Goal: Task Accomplishment & Management: Manage account settings

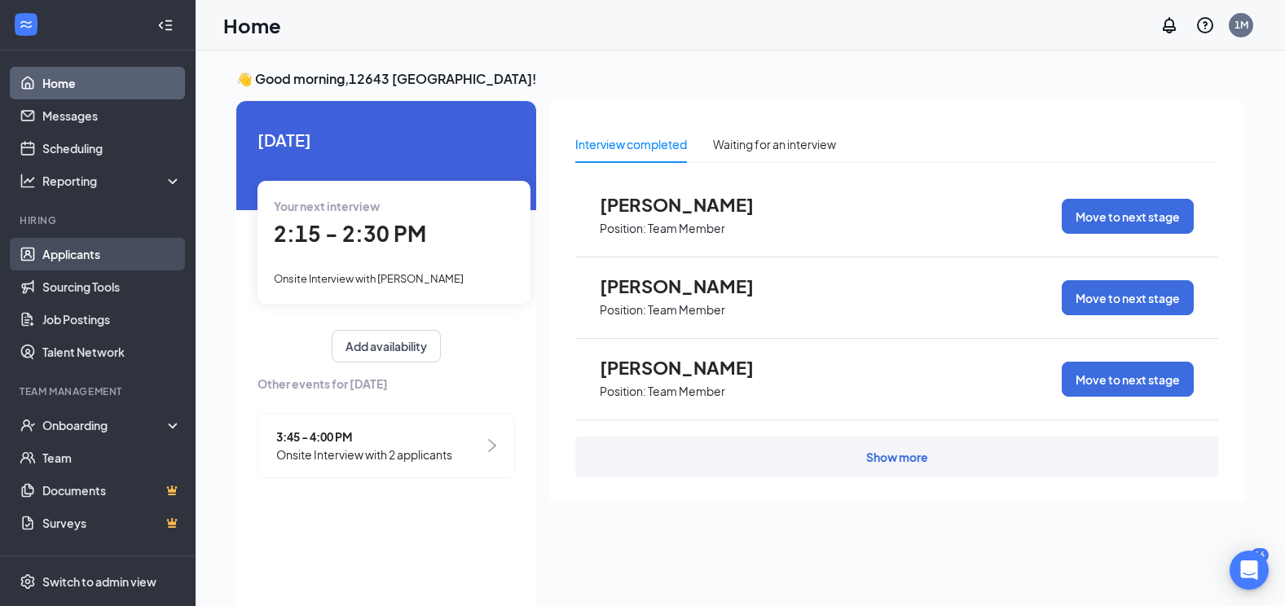
click at [81, 253] on link "Applicants" at bounding box center [111, 254] width 139 height 33
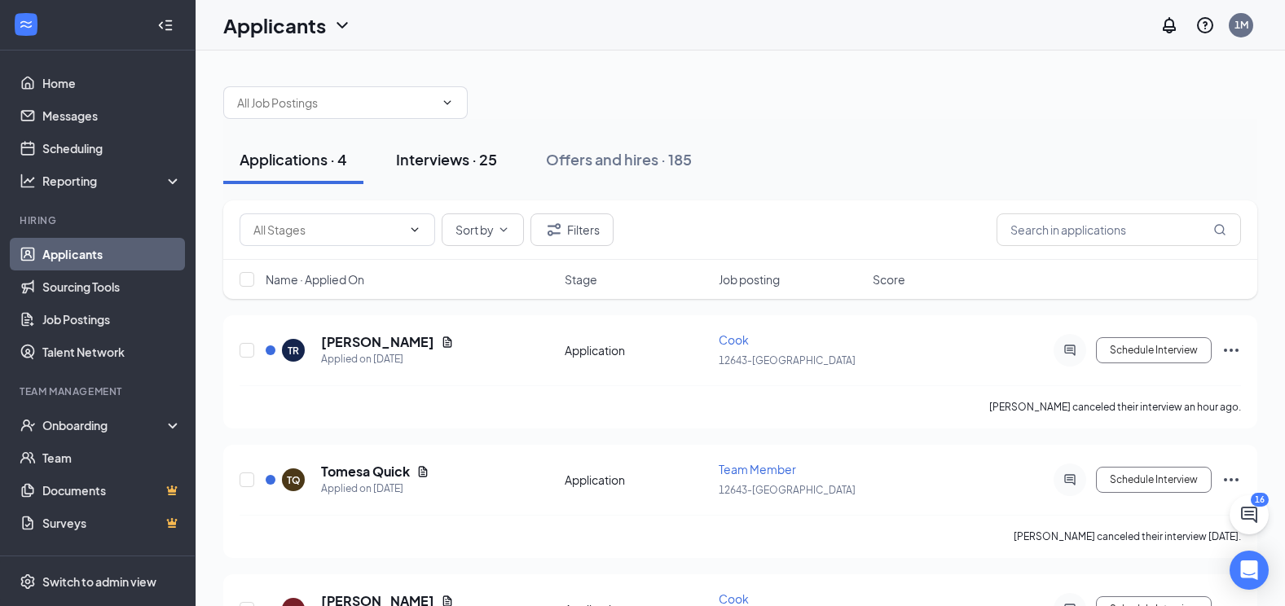
click at [438, 157] on div "Interviews · 25" at bounding box center [446, 159] width 101 height 20
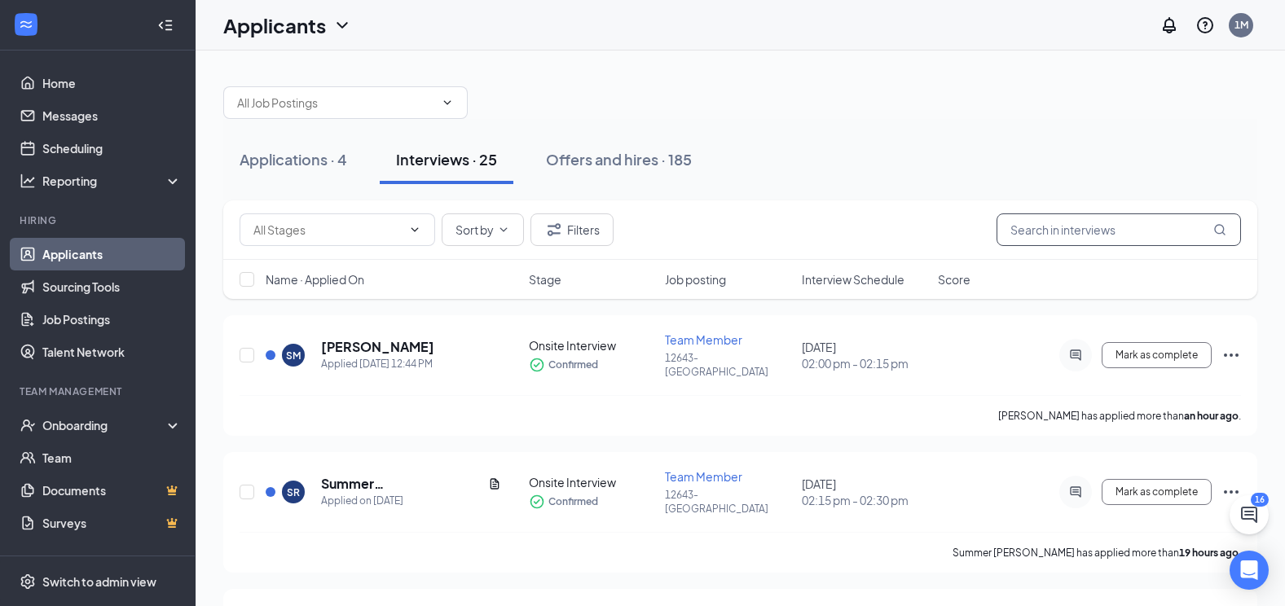
click at [1046, 234] on input "text" at bounding box center [1119, 230] width 244 height 33
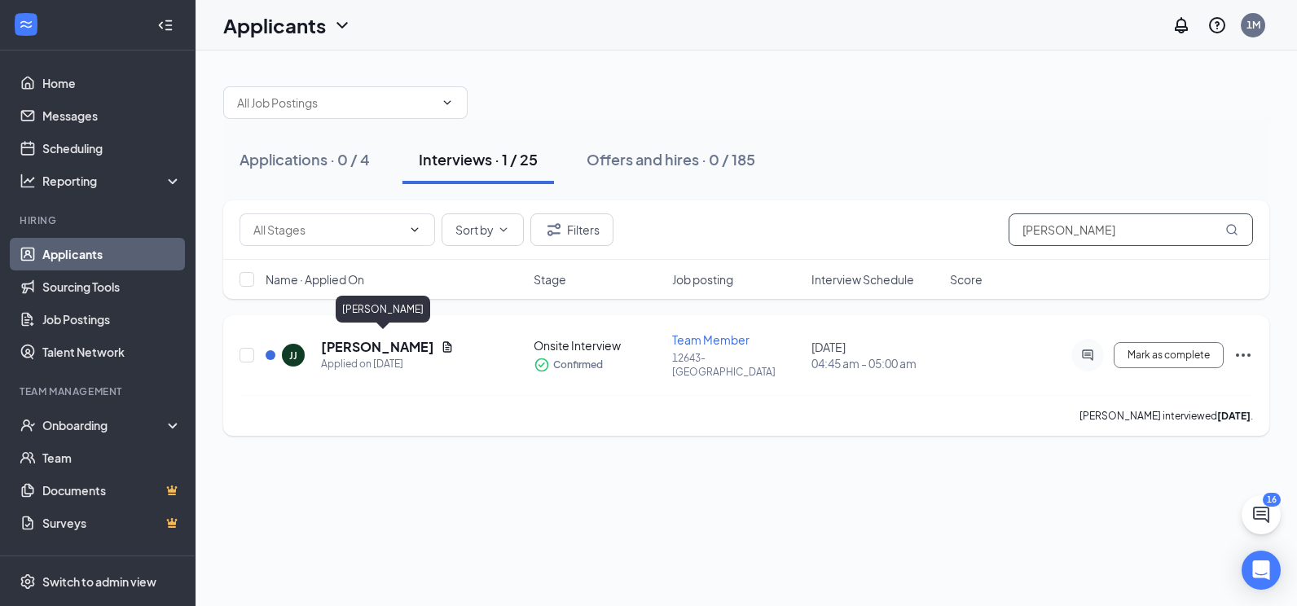
type input "[PERSON_NAME]"
click at [359, 342] on h5 "[PERSON_NAME]" at bounding box center [377, 347] width 113 height 18
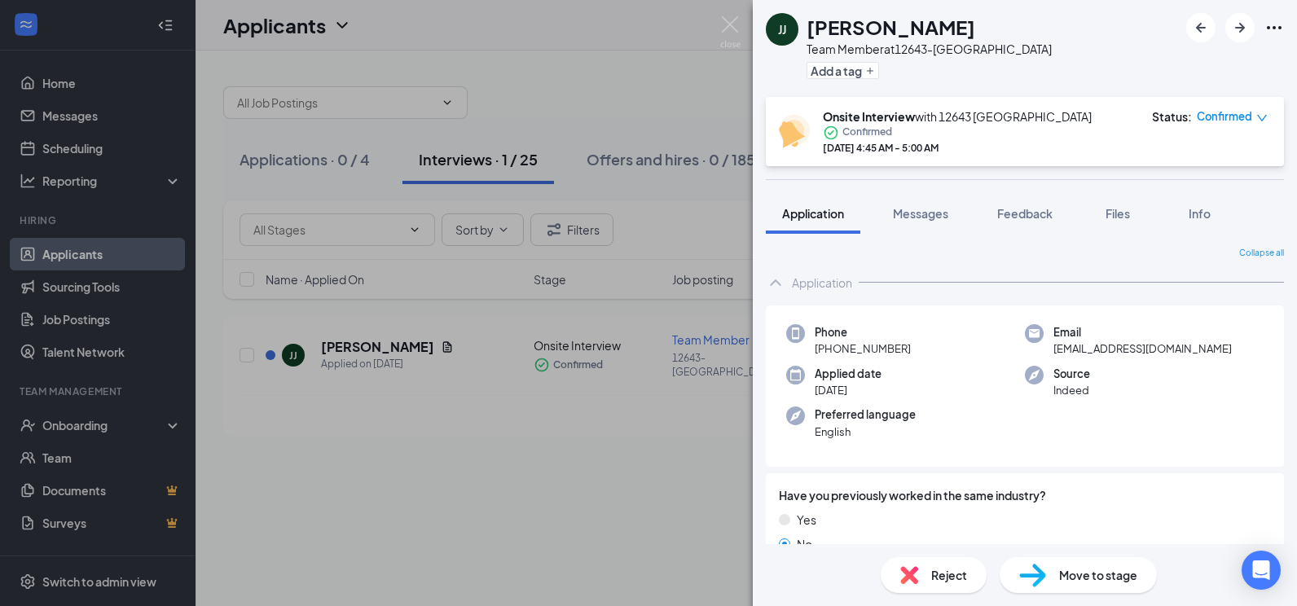
click at [1114, 575] on span "Move to stage" at bounding box center [1098, 575] width 78 height 18
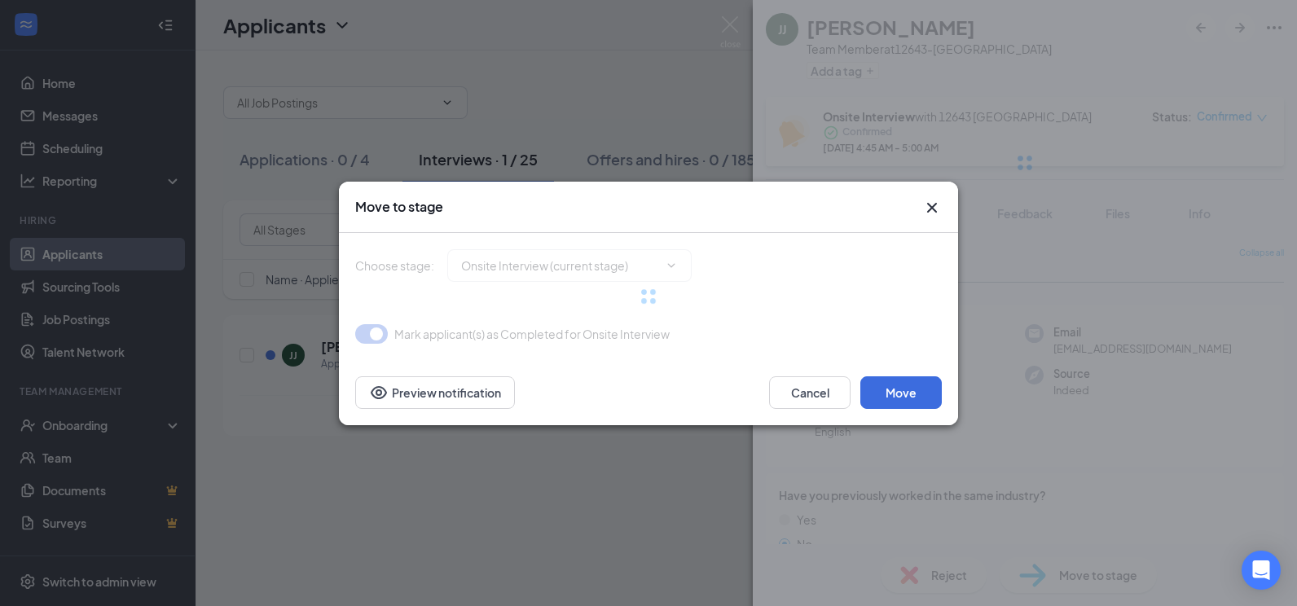
type input "Hiring Complete (final stage)"
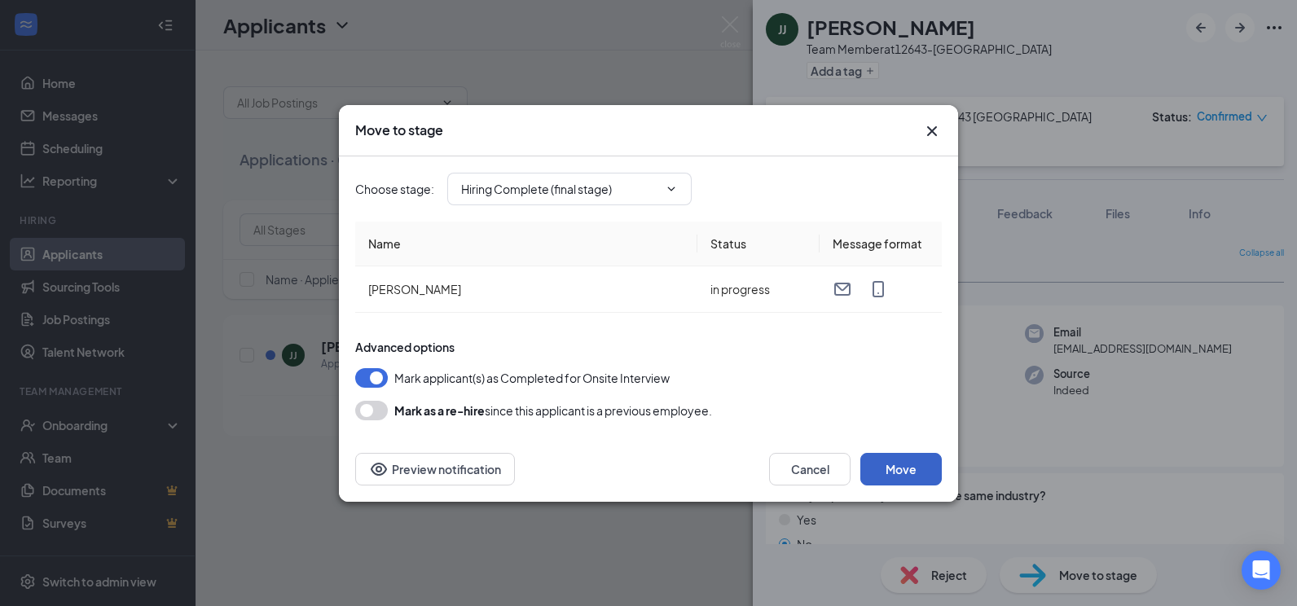
click at [901, 467] on button "Move" at bounding box center [901, 469] width 81 height 33
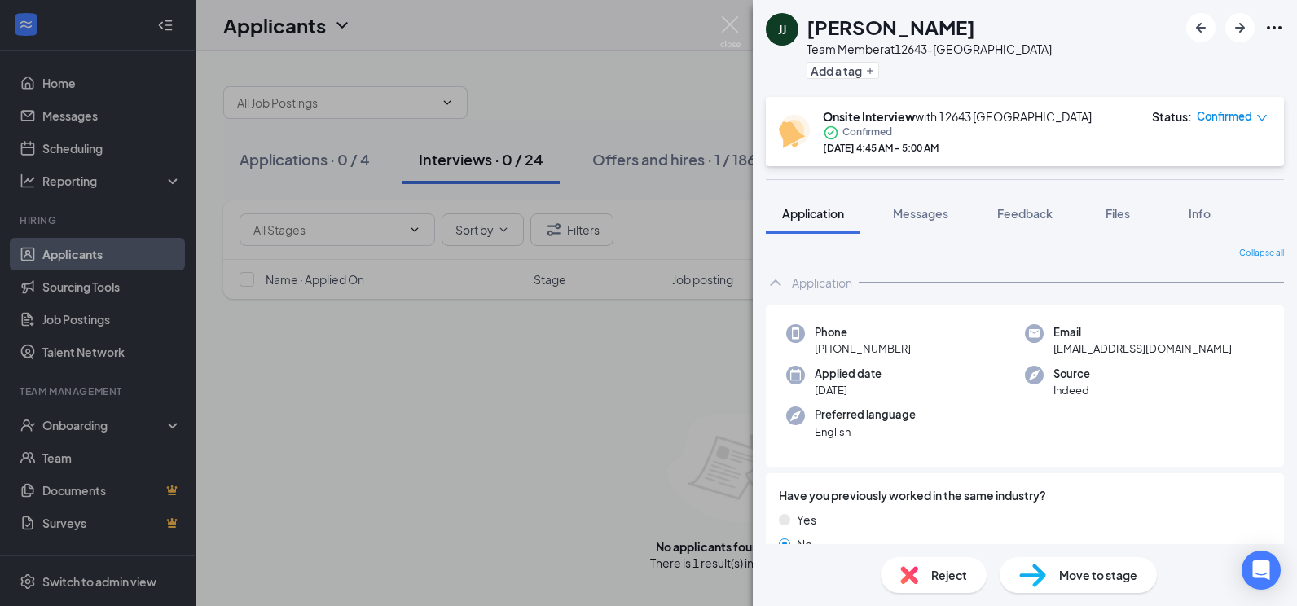
click at [1079, 571] on span "Move to stage" at bounding box center [1098, 575] width 78 height 18
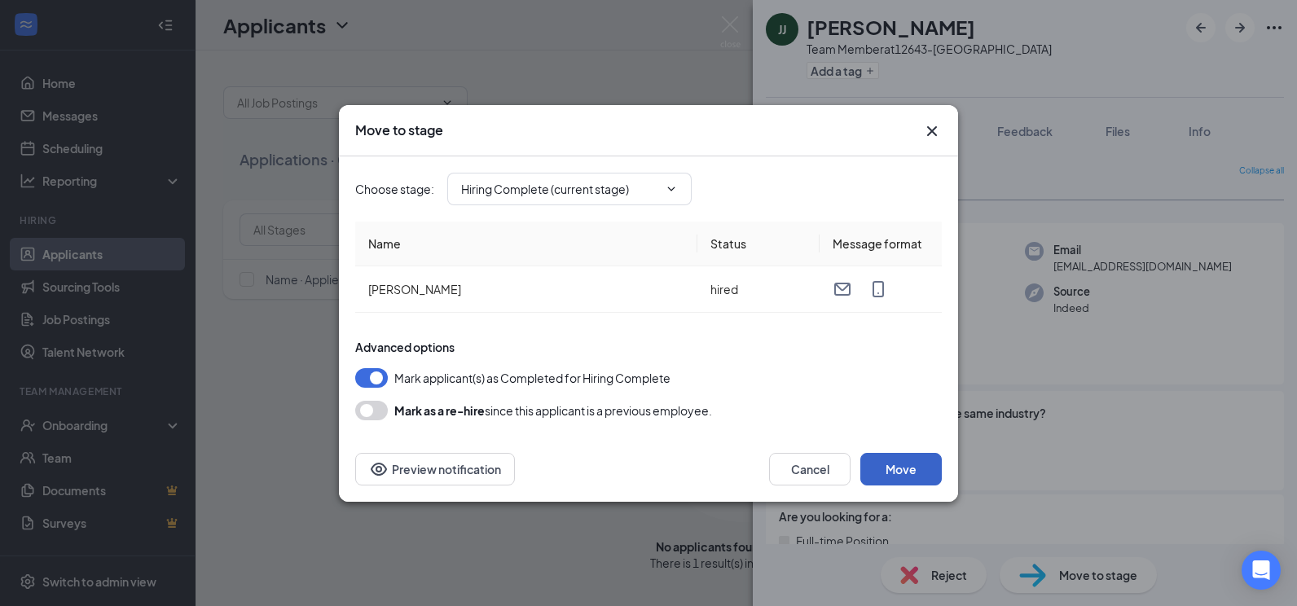
click at [919, 476] on button "Move" at bounding box center [901, 469] width 81 height 33
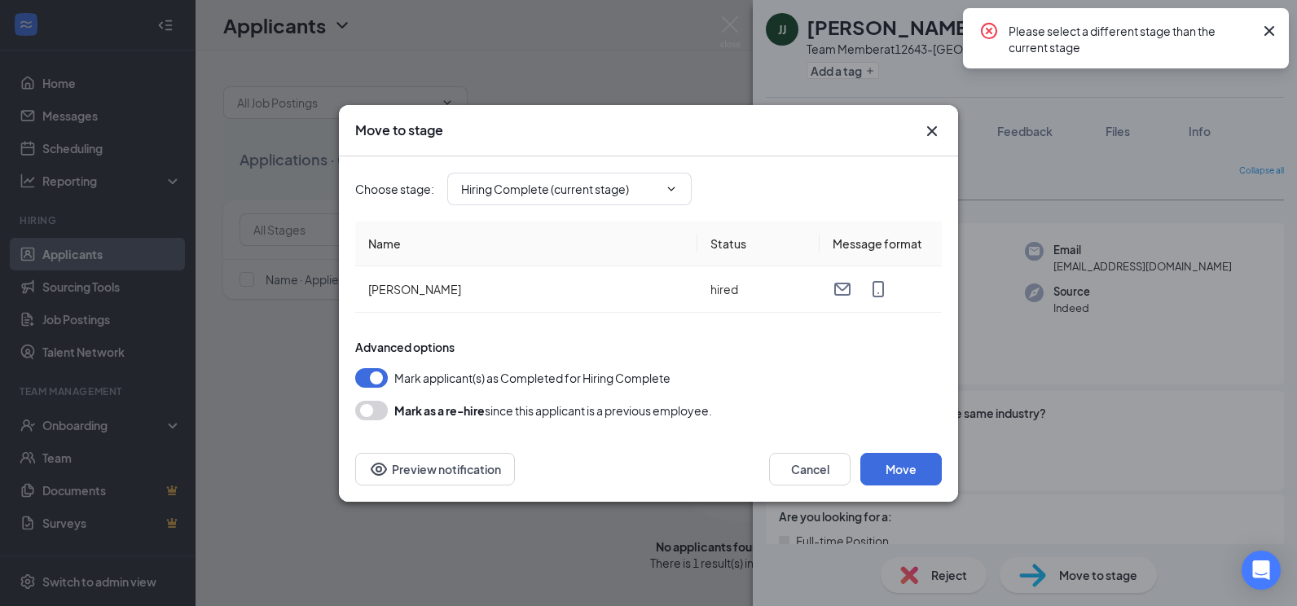
click at [1271, 26] on icon "Cross" at bounding box center [1270, 31] width 20 height 20
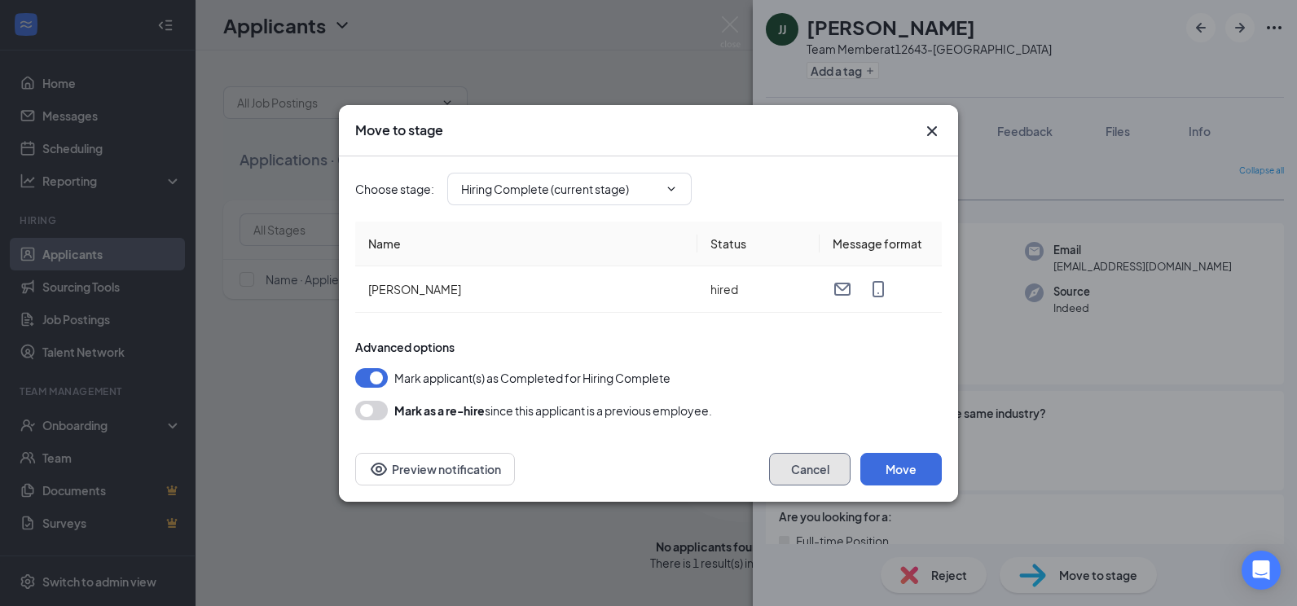
click at [818, 466] on button "Cancel" at bounding box center [809, 469] width 81 height 33
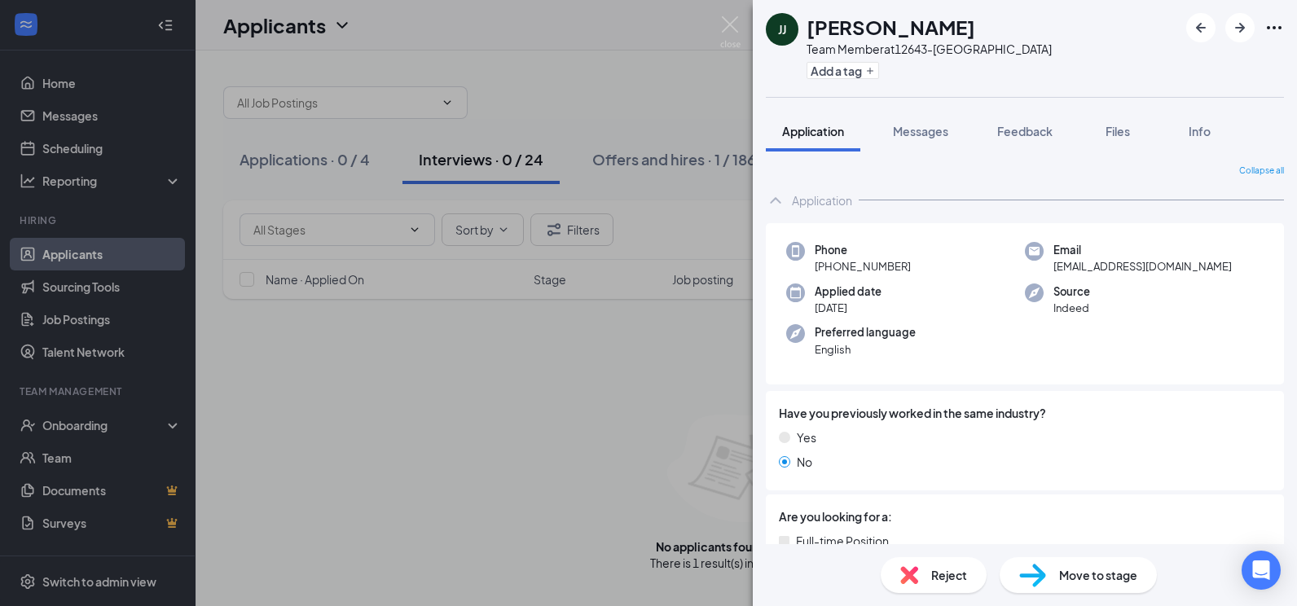
click at [101, 426] on div "[PERSON_NAME] [PERSON_NAME] Team Member at 12643-Middleburg Add a tag Applicati…" at bounding box center [648, 303] width 1297 height 606
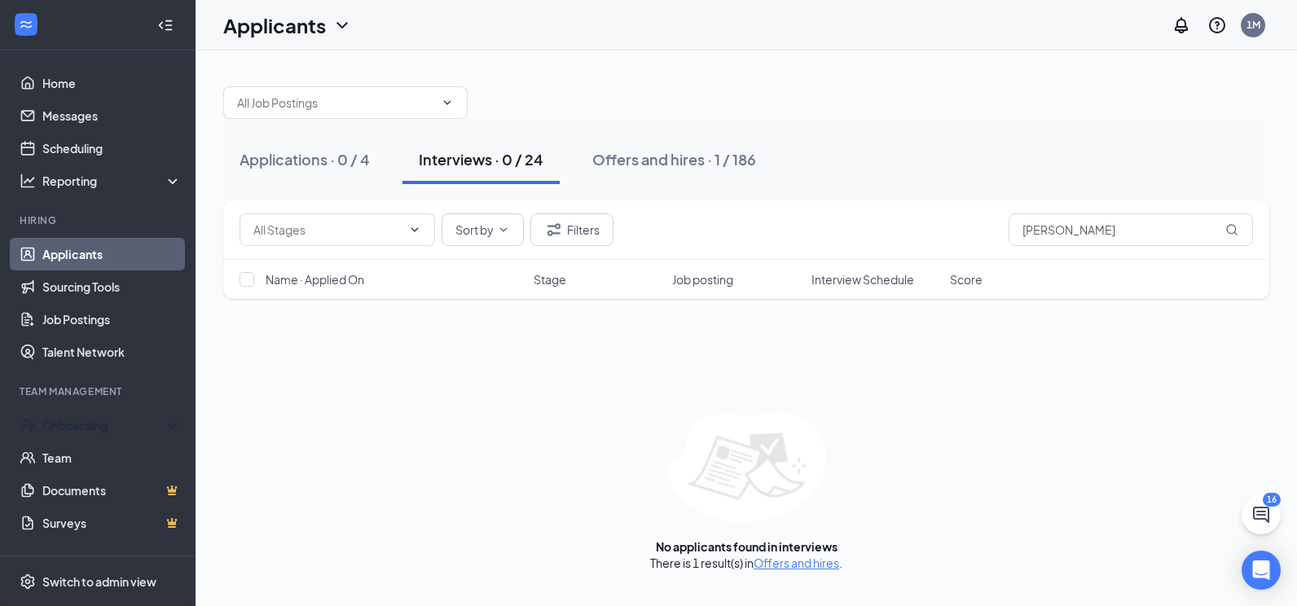
click at [101, 426] on div "Onboarding" at bounding box center [105, 425] width 126 height 16
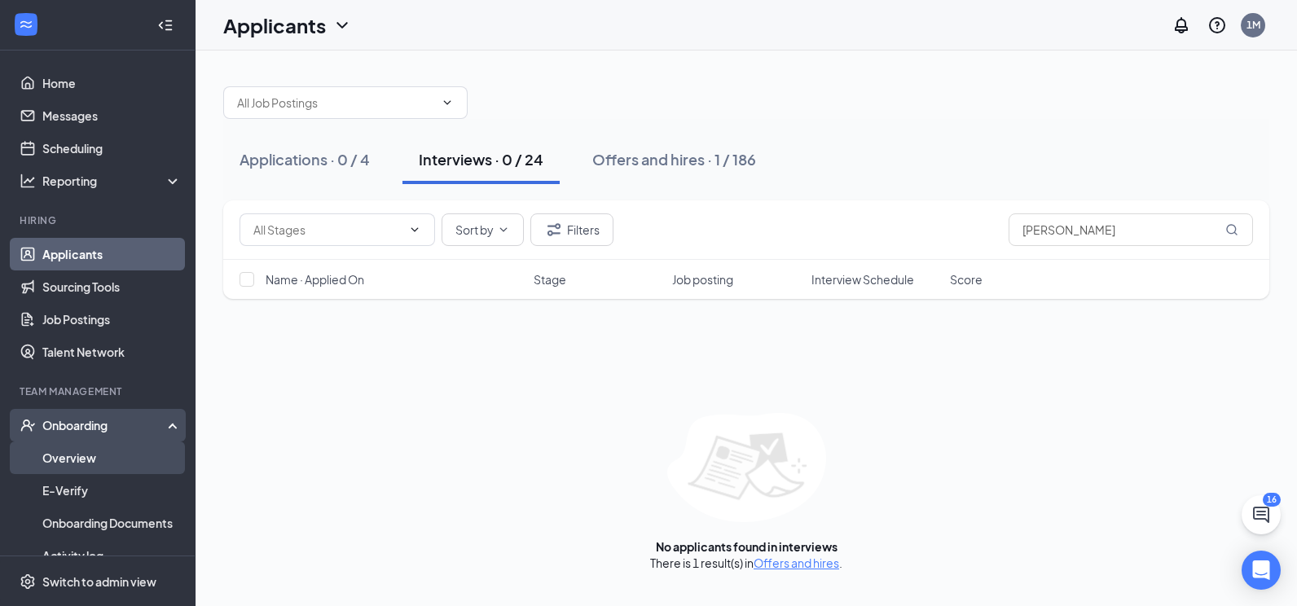
click at [90, 460] on link "Overview" at bounding box center [111, 458] width 139 height 33
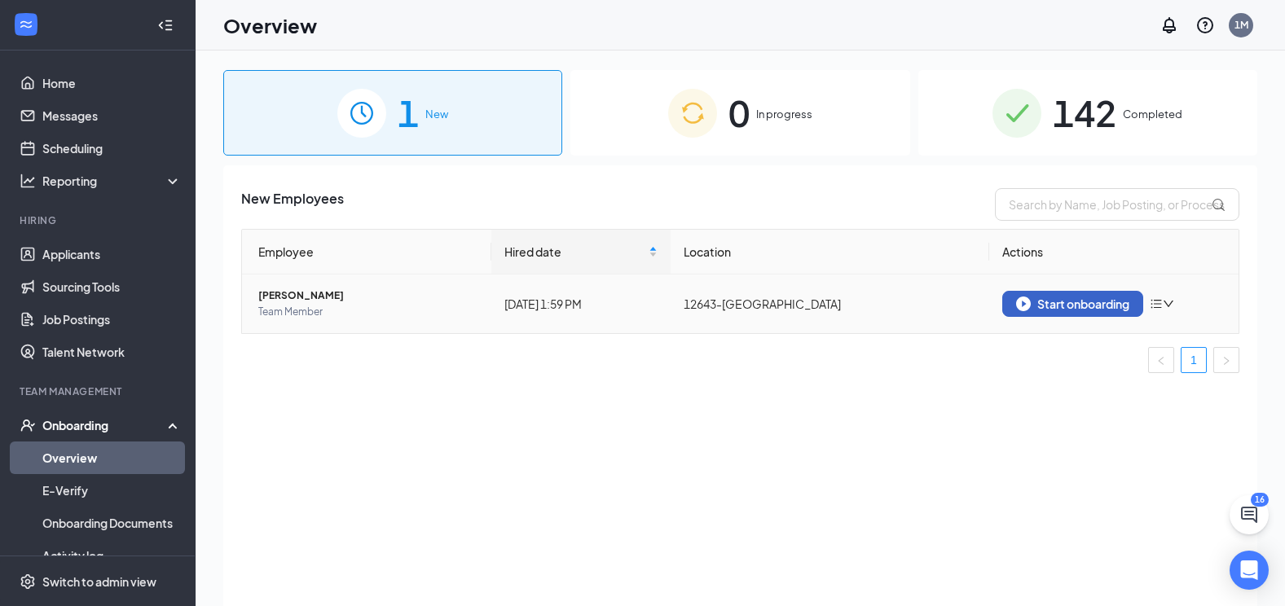
click at [1117, 302] on div "Start onboarding" at bounding box center [1072, 304] width 113 height 15
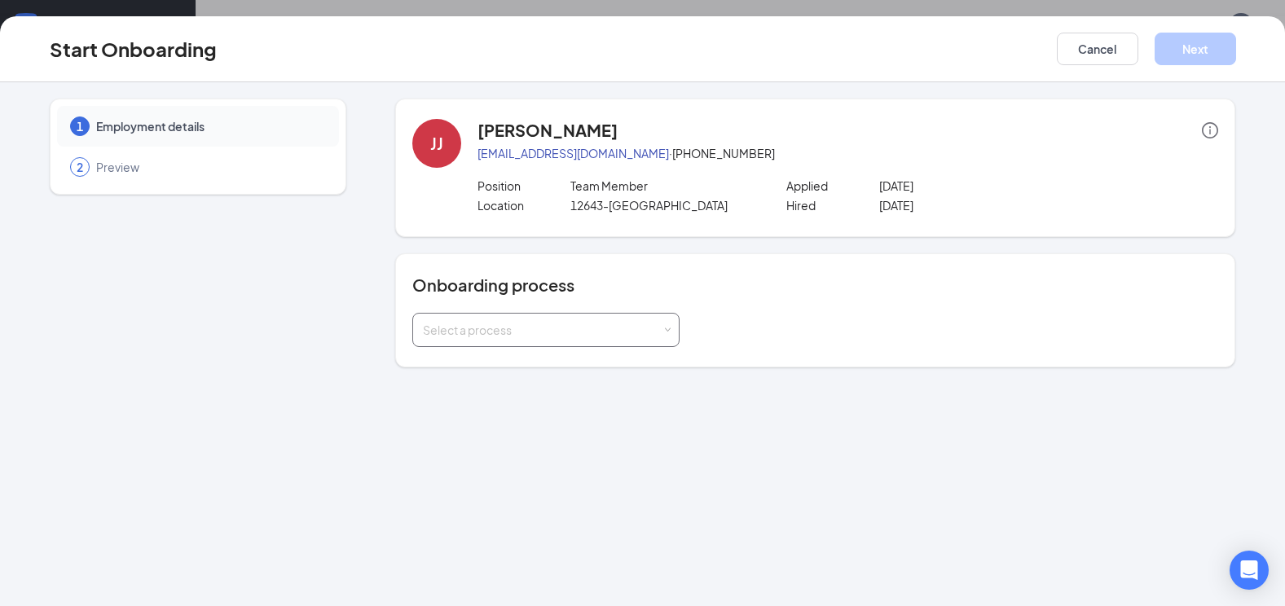
click at [669, 327] on span at bounding box center [667, 330] width 7 height 7
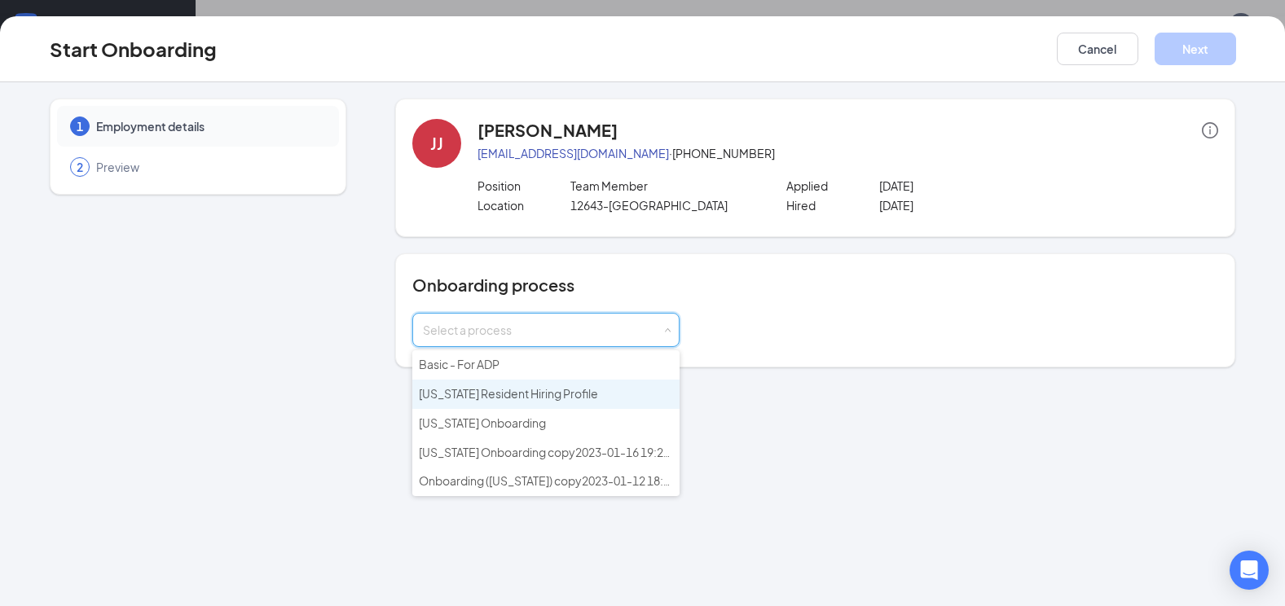
click at [592, 394] on li "[US_STATE] Resident Hiring Profile" at bounding box center [545, 394] width 267 height 29
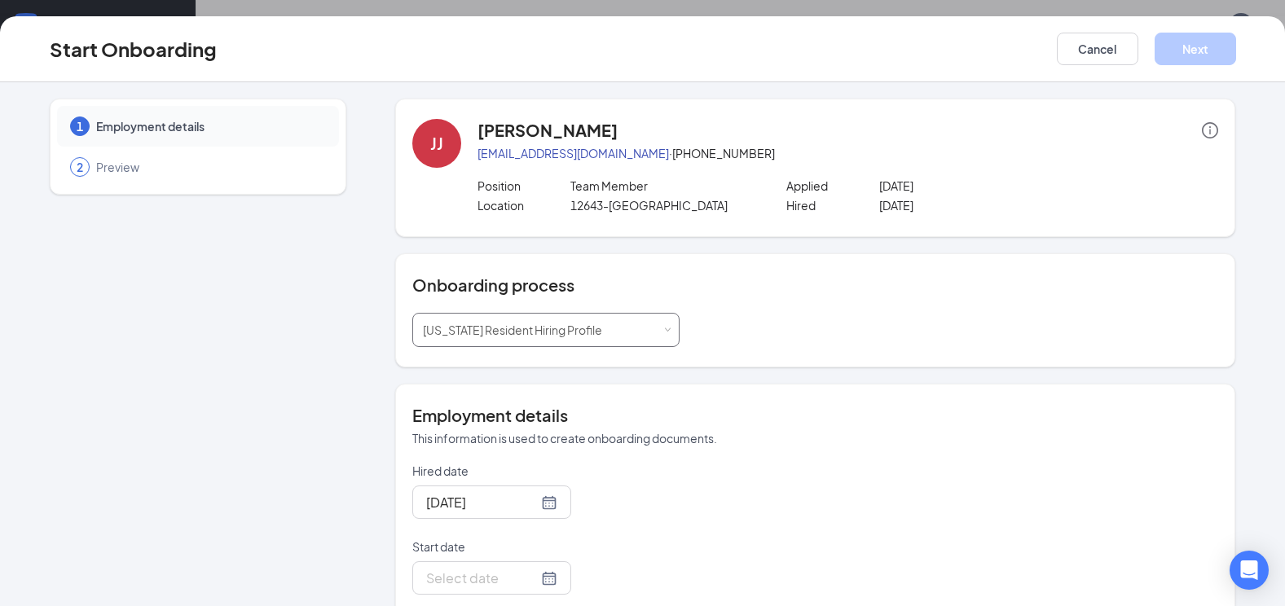
scroll to position [25, 0]
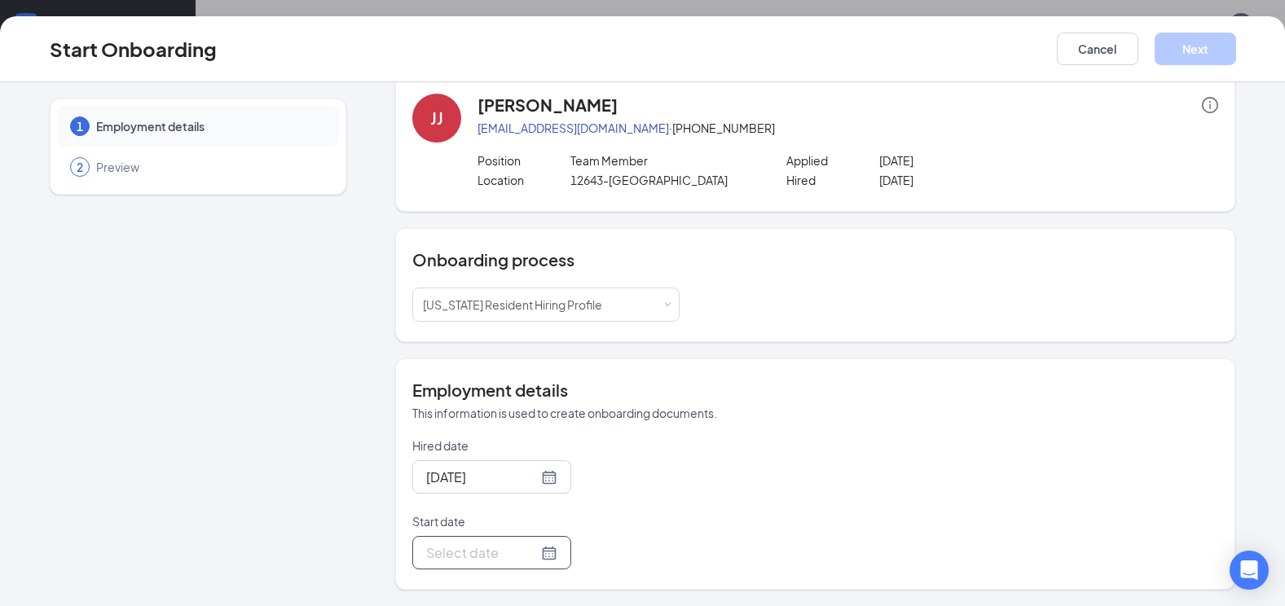
click at [531, 558] on div at bounding box center [491, 553] width 131 height 20
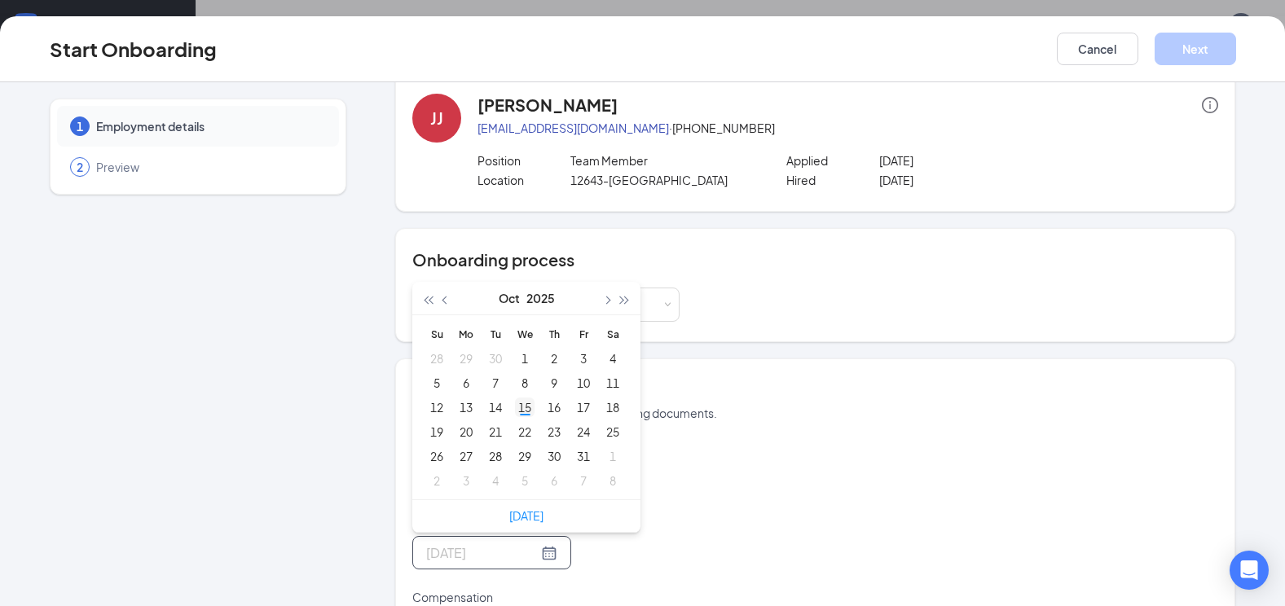
type input "[DATE]"
click at [518, 406] on div "15" at bounding box center [525, 408] width 20 height 20
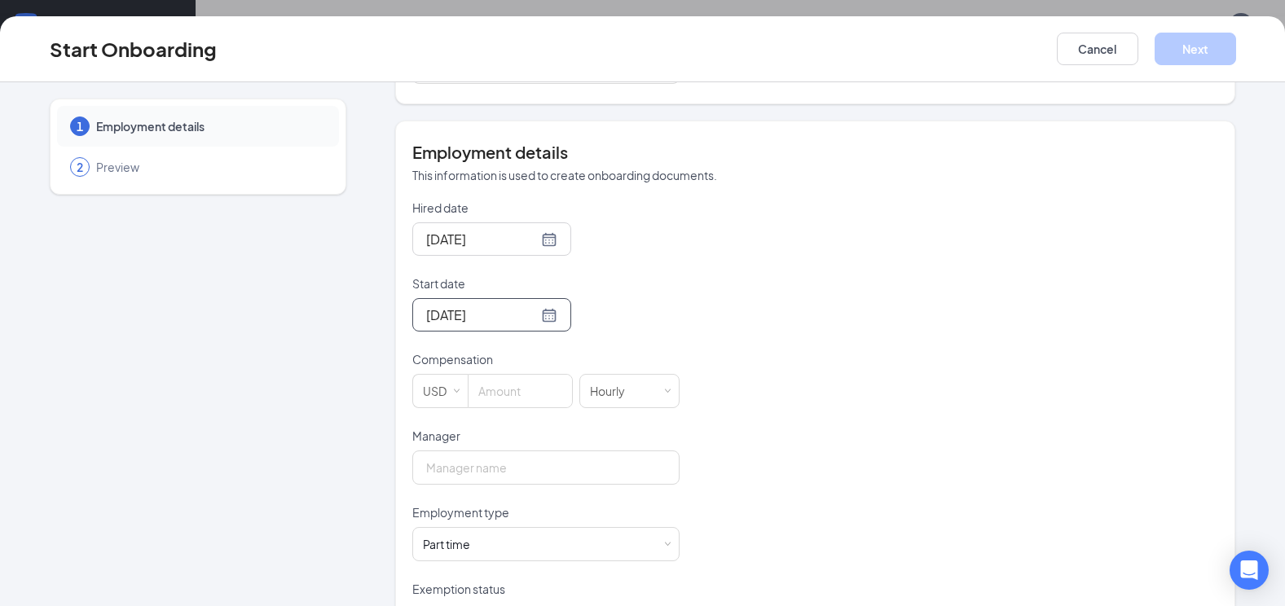
scroll to position [270, 0]
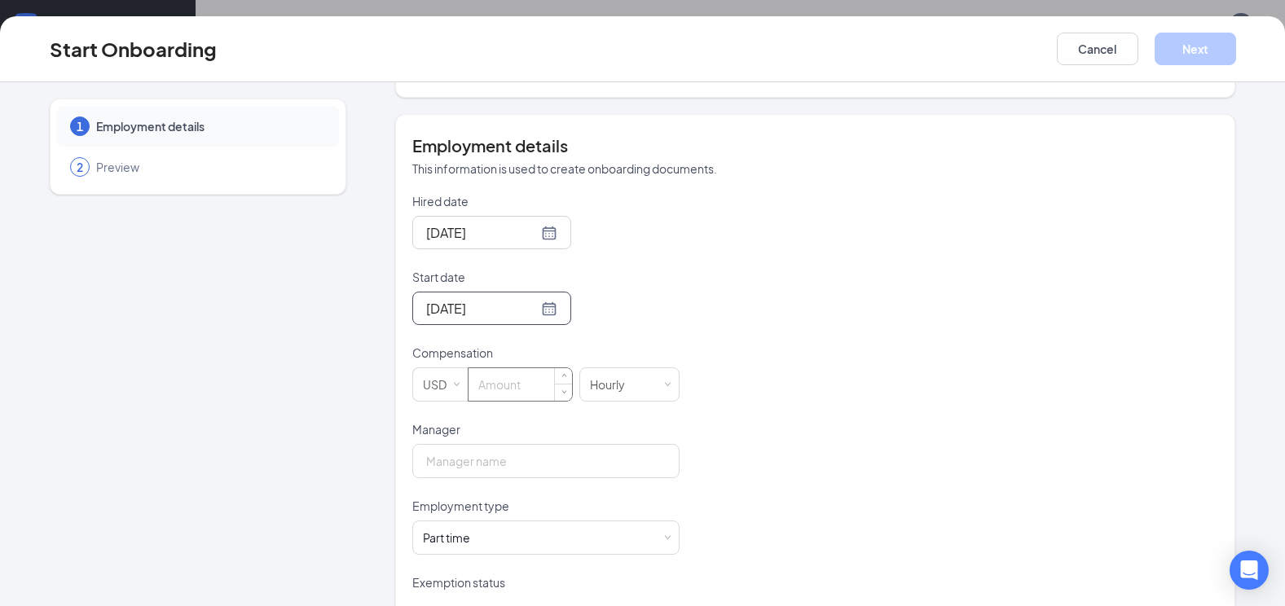
click at [509, 385] on input at bounding box center [521, 384] width 104 height 33
type input "14"
click at [524, 451] on input "Manager" at bounding box center [545, 461] width 267 height 34
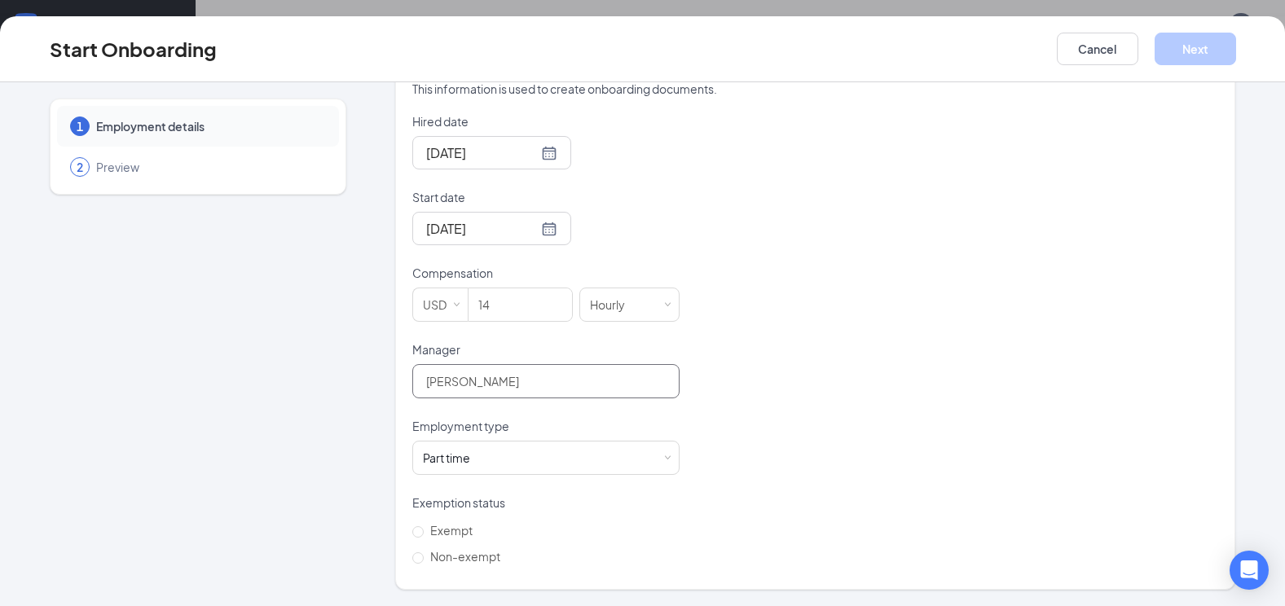
scroll to position [73, 0]
type input "[PERSON_NAME]"
click at [412, 555] on input "Non-exempt" at bounding box center [417, 558] width 11 height 11
radio input "true"
click at [1188, 44] on button "Next" at bounding box center [1195, 49] width 81 height 33
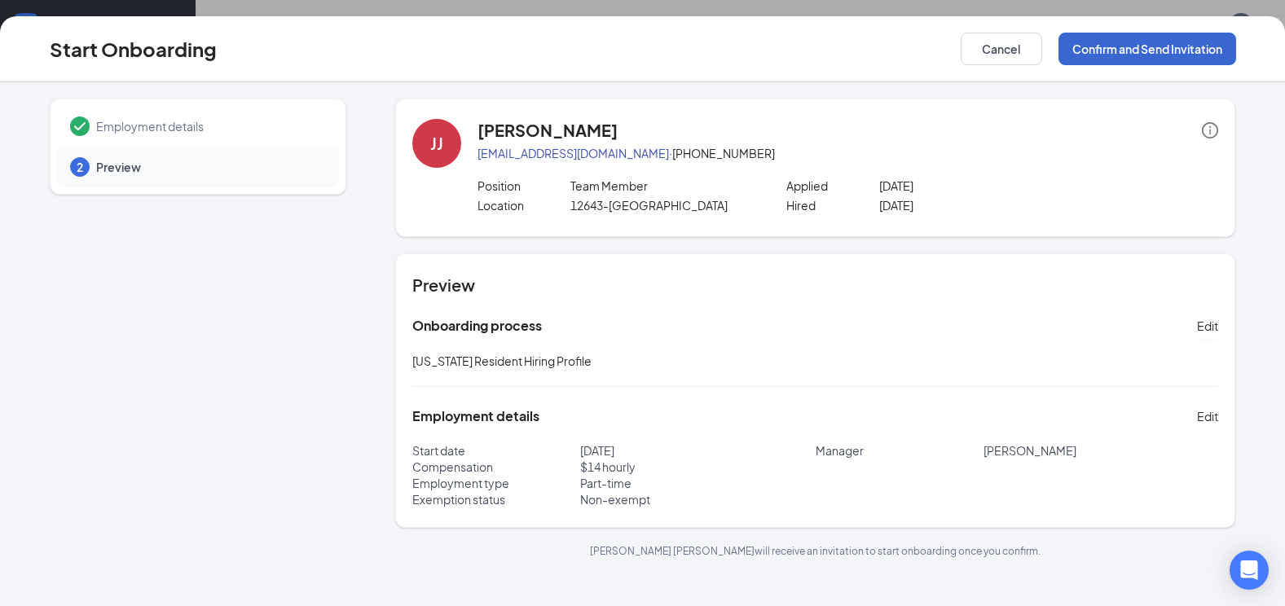
scroll to position [0, 0]
click at [1178, 43] on button "Confirm and Send Invitation" at bounding box center [1148, 49] width 178 height 33
